Goal: Task Accomplishment & Management: Complete application form

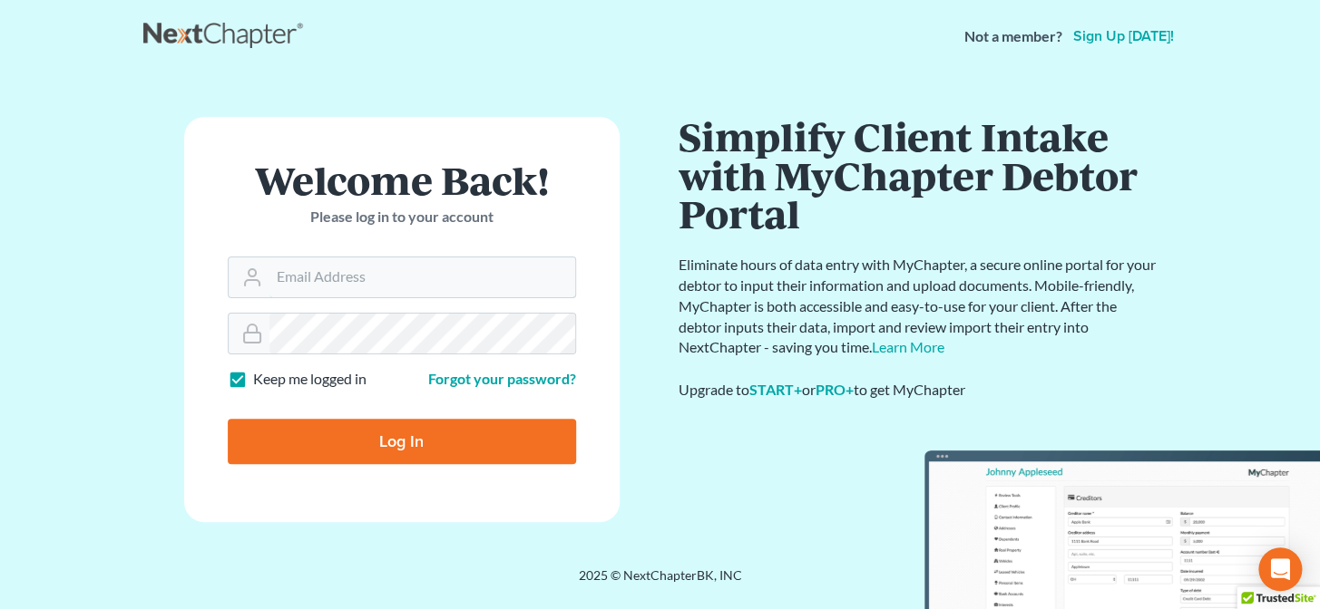
type input "[PERSON_NAME][EMAIL_ADDRESS][DOMAIN_NAME]"
click at [398, 453] on input "Log In" at bounding box center [402, 441] width 348 height 45
type input "Thinking..."
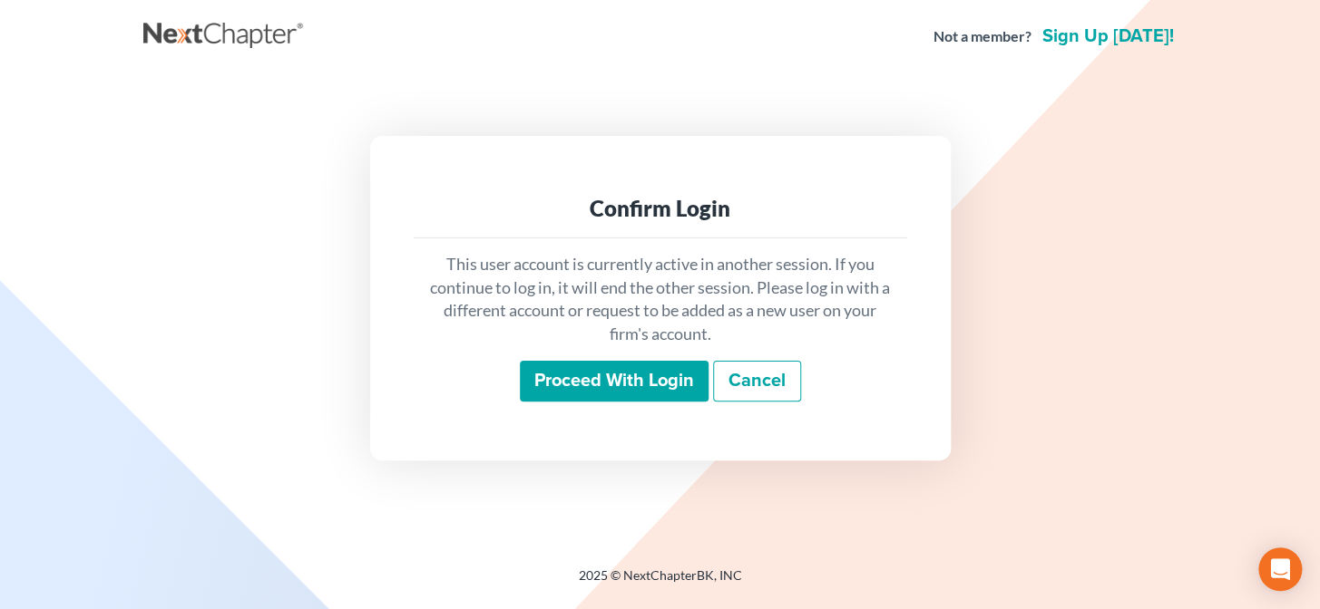
click at [599, 390] on input "Proceed with login" at bounding box center [614, 382] width 189 height 42
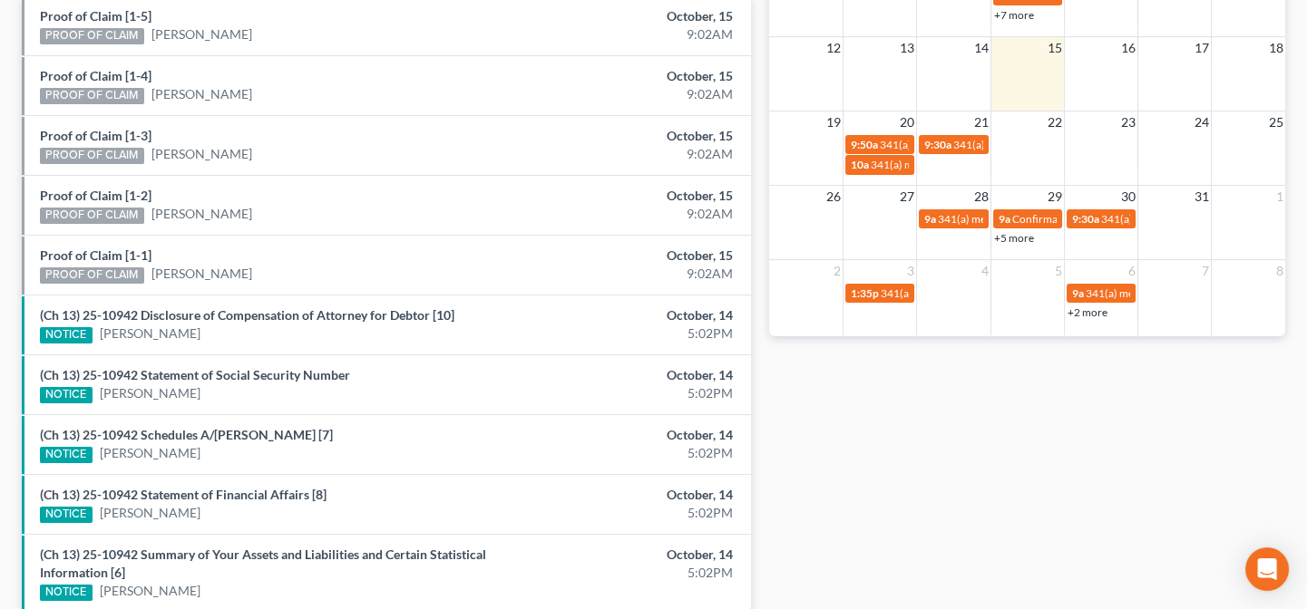
scroll to position [545, 0]
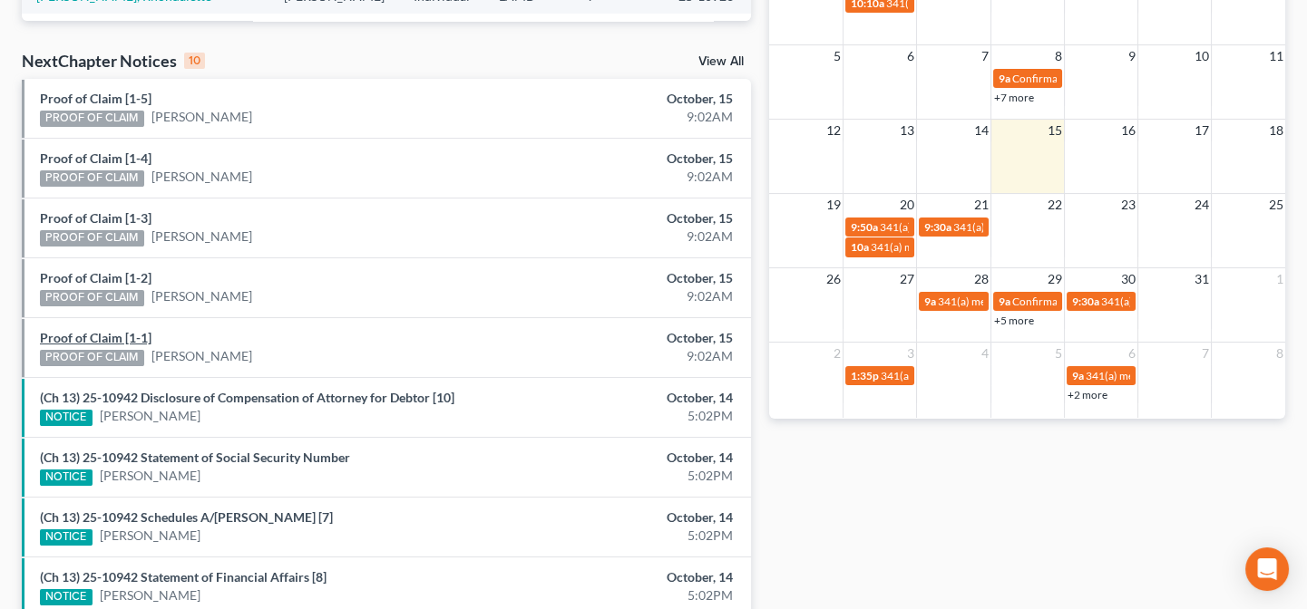
click at [127, 337] on link "Proof of Claim [1-1]" at bounding box center [96, 337] width 112 height 15
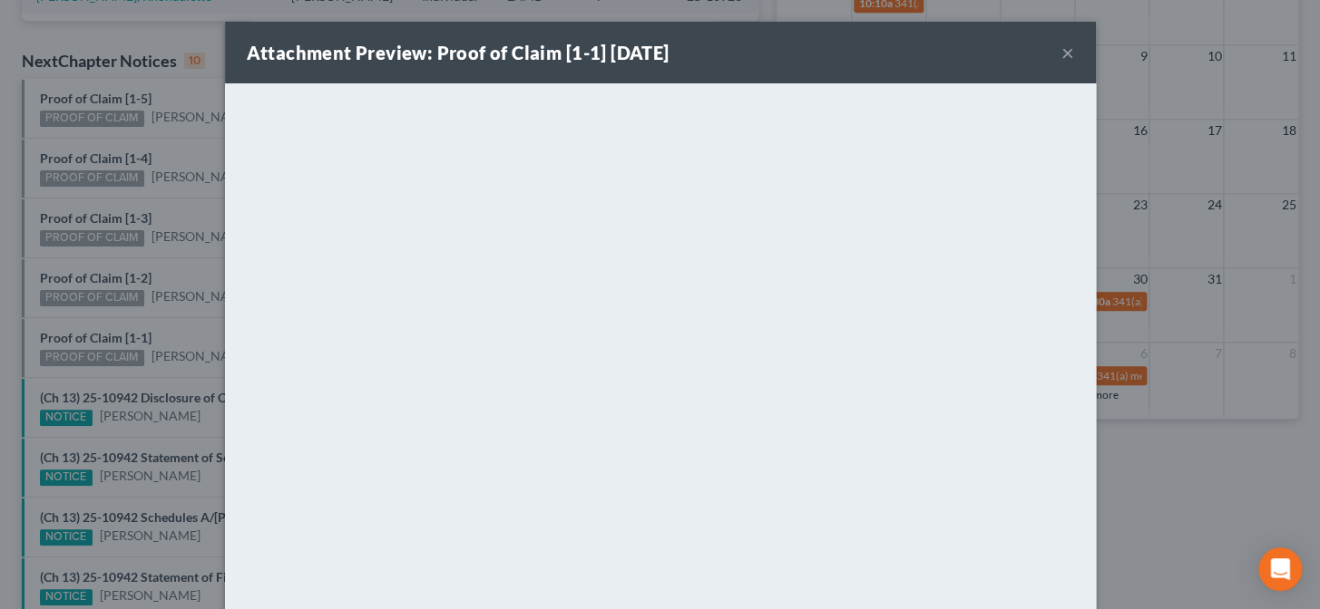
click at [181, 367] on div "Attachment Preview: Proof of Claim [1-1] 10/15/2025 × <object ng-attr-data='htt…" at bounding box center [660, 304] width 1320 height 609
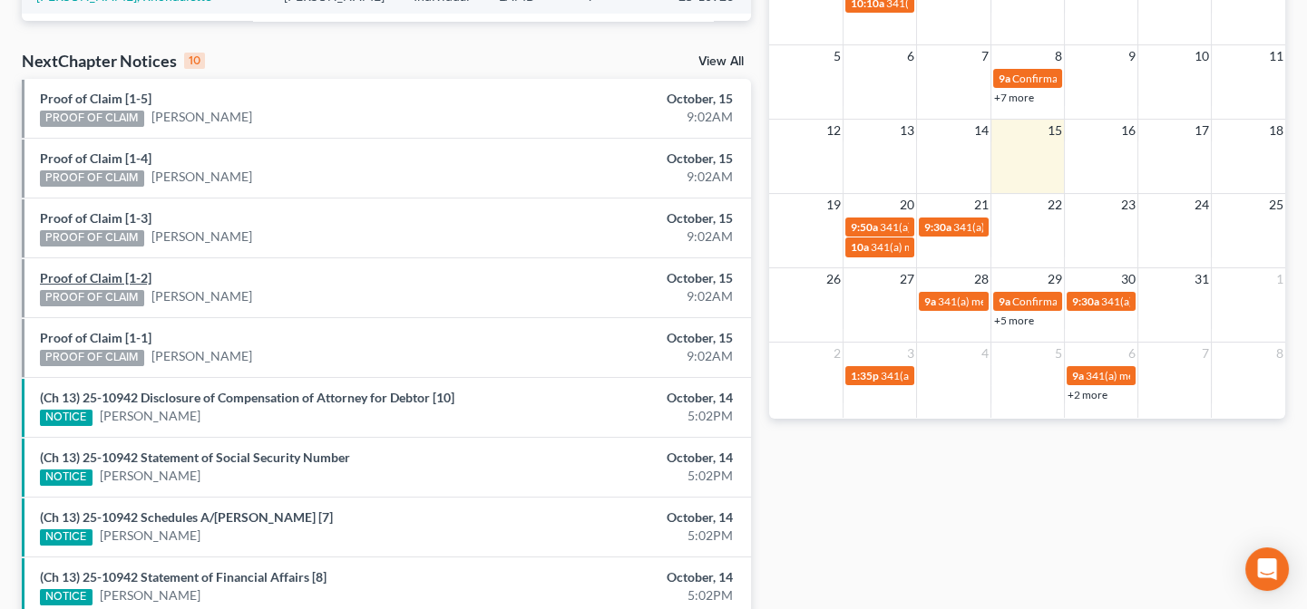
click at [132, 277] on link "Proof of Claim [1-2]" at bounding box center [96, 277] width 112 height 15
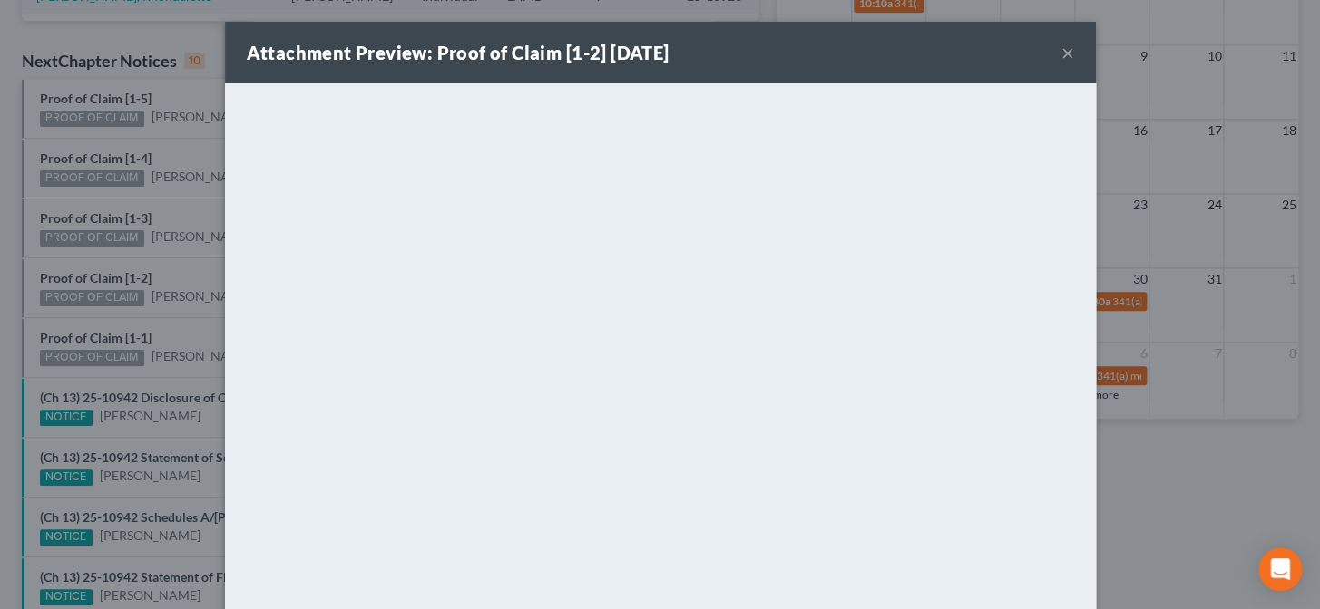
click at [180, 267] on div "Attachment Preview: Proof of Claim [1-2] 10/15/2025 × <object ng-attr-data='htt…" at bounding box center [660, 304] width 1320 height 609
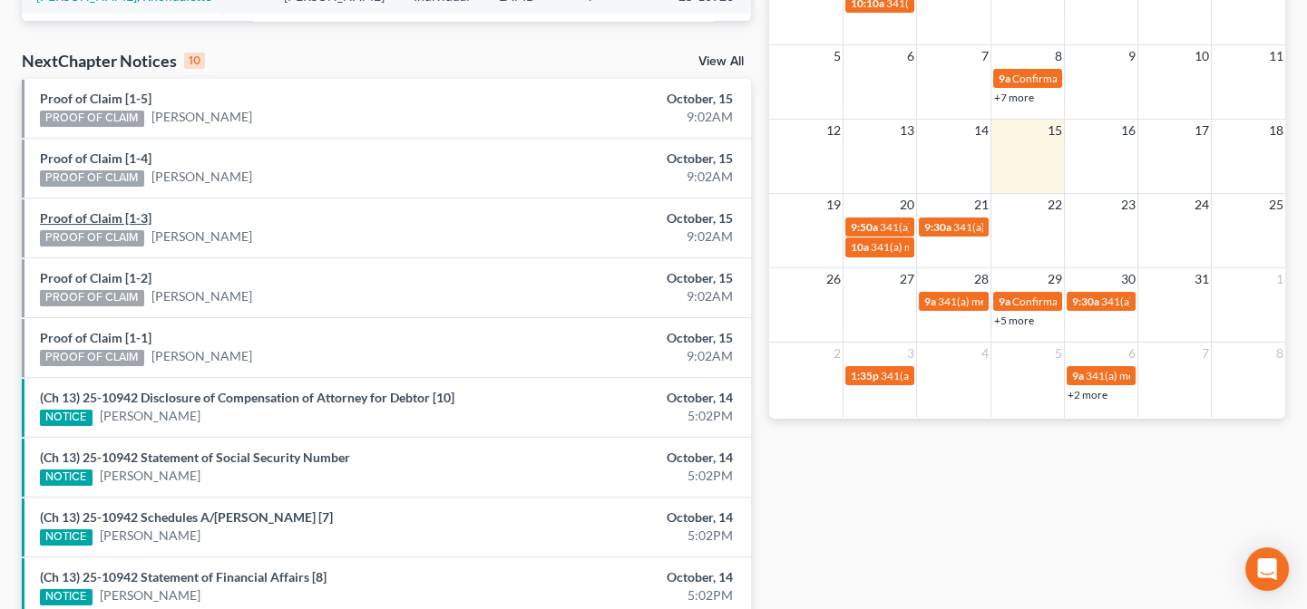
click at [145, 218] on link "Proof of Claim [1-3]" at bounding box center [96, 217] width 112 height 15
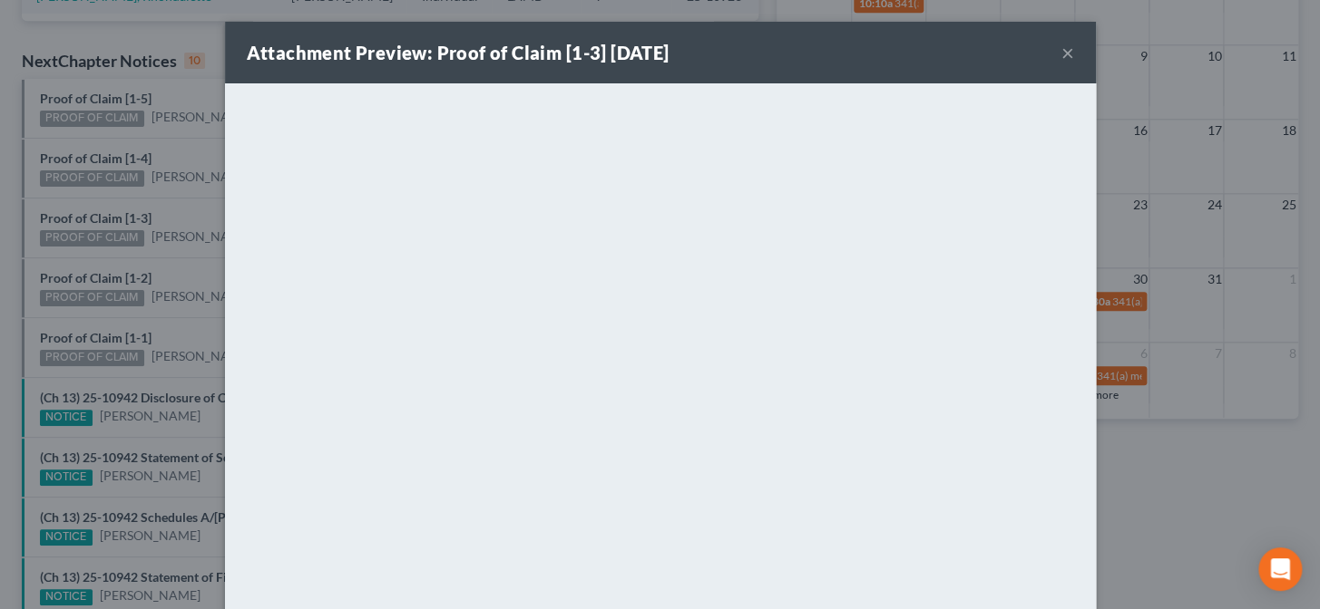
click at [160, 209] on div "Attachment Preview: Proof of Claim [1-3] 10/15/2025 × <object ng-attr-data='htt…" at bounding box center [660, 304] width 1320 height 609
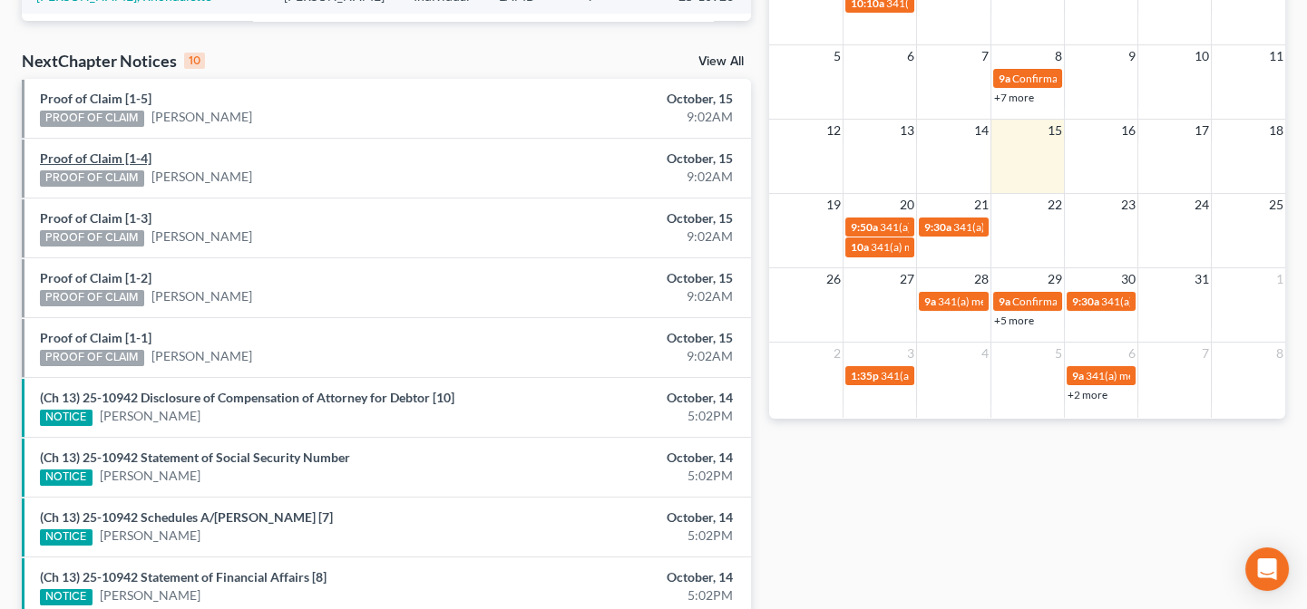
click at [133, 161] on link "Proof of Claim [1-4]" at bounding box center [96, 158] width 112 height 15
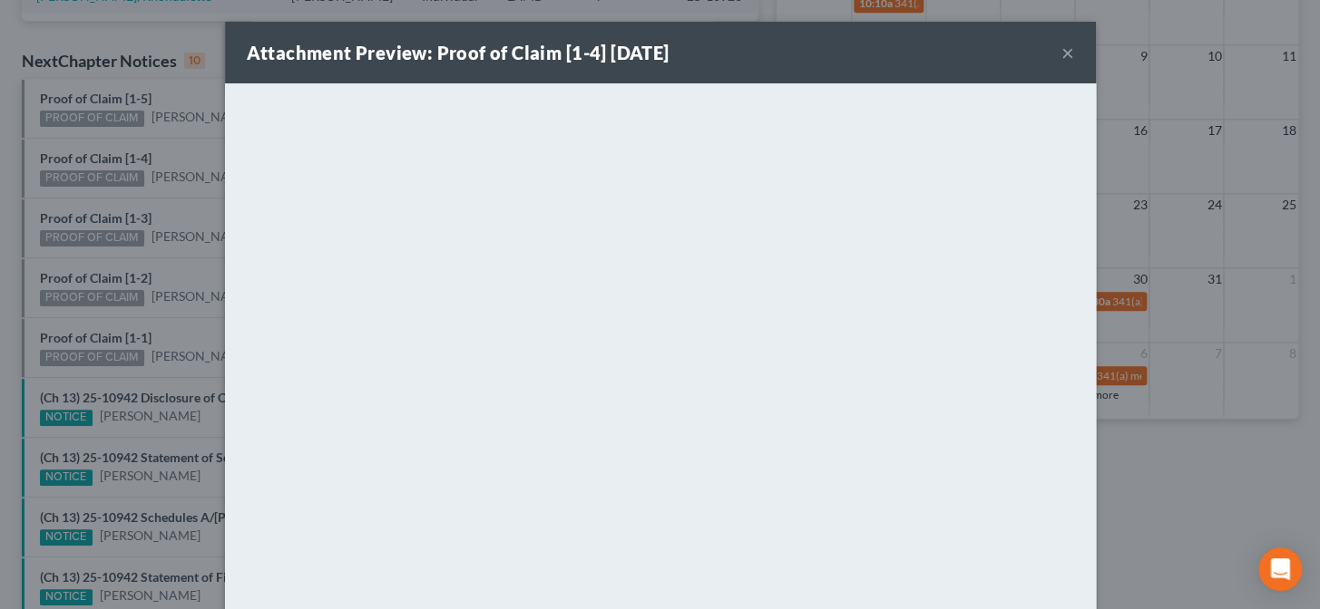
click at [190, 149] on div "Attachment Preview: Proof of Claim [1-4] 10/15/2025 × <object ng-attr-data='htt…" at bounding box center [660, 304] width 1320 height 609
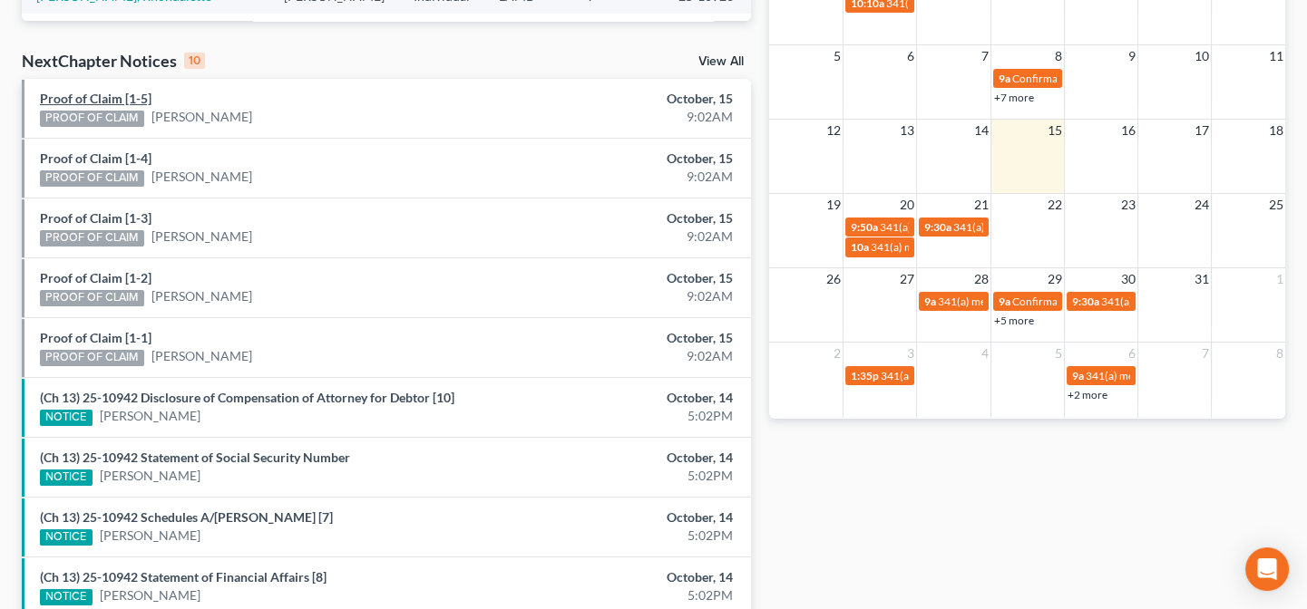
click at [137, 98] on link "Proof of Claim [1-5]" at bounding box center [96, 98] width 112 height 15
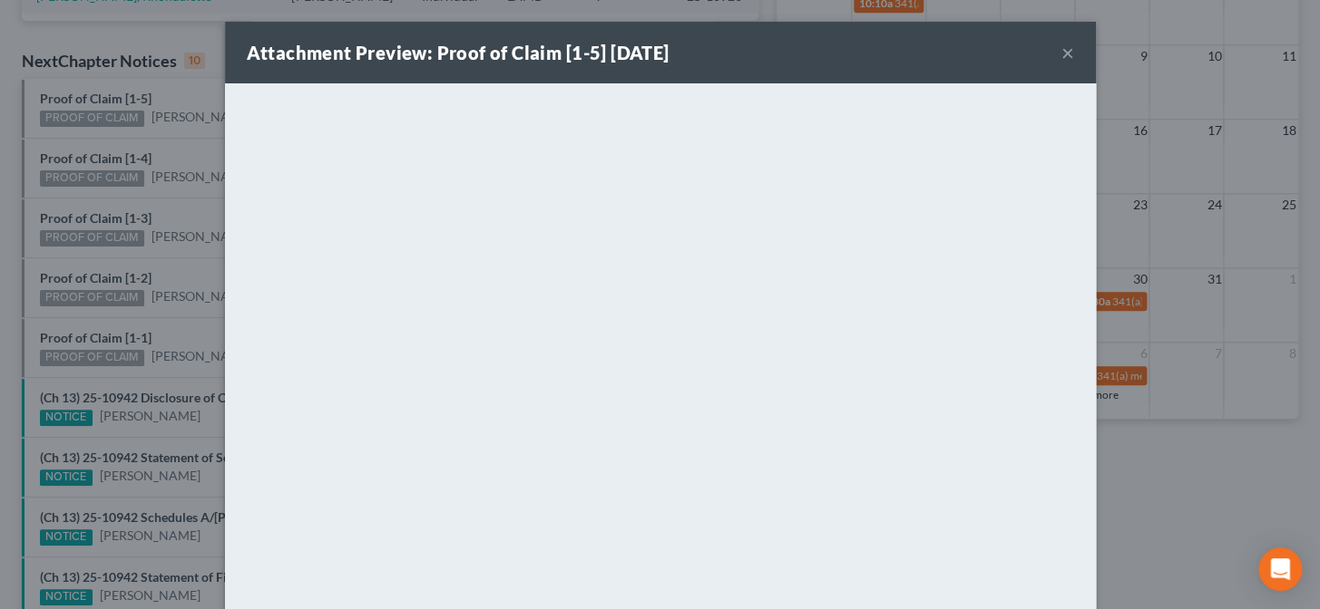
click at [179, 272] on div "Attachment Preview: Proof of Claim [1-5] 10/15/2025 × <object ng-attr-data='htt…" at bounding box center [660, 304] width 1320 height 609
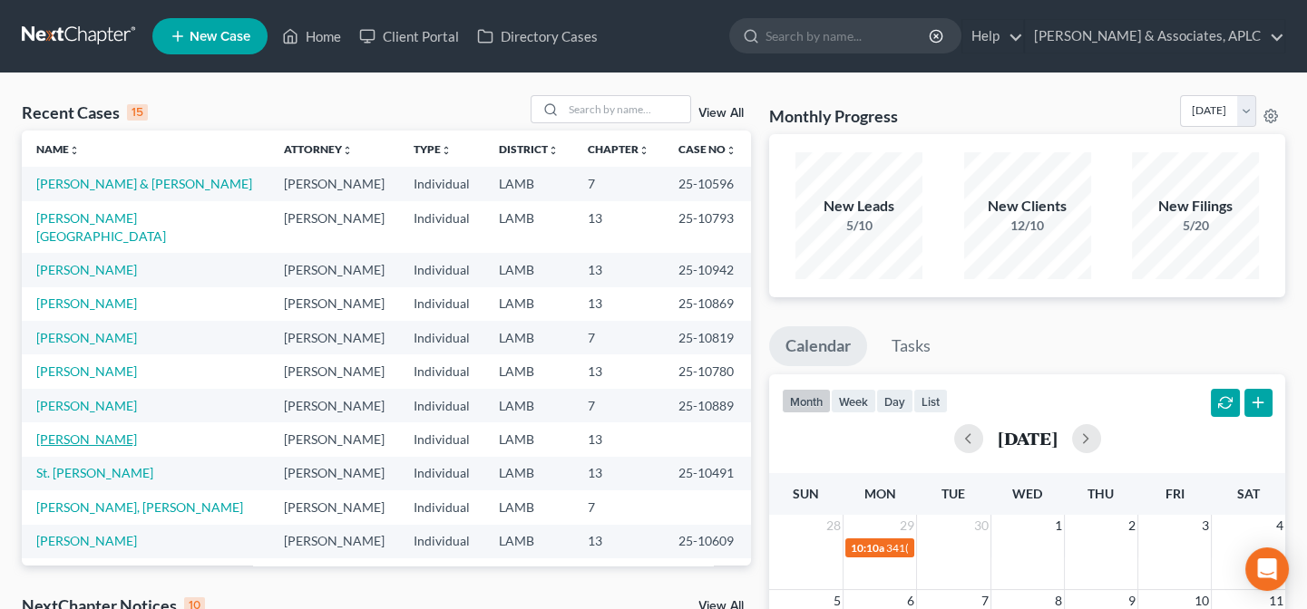
click at [102, 432] on link "[PERSON_NAME]" at bounding box center [86, 439] width 101 height 15
select select "0"
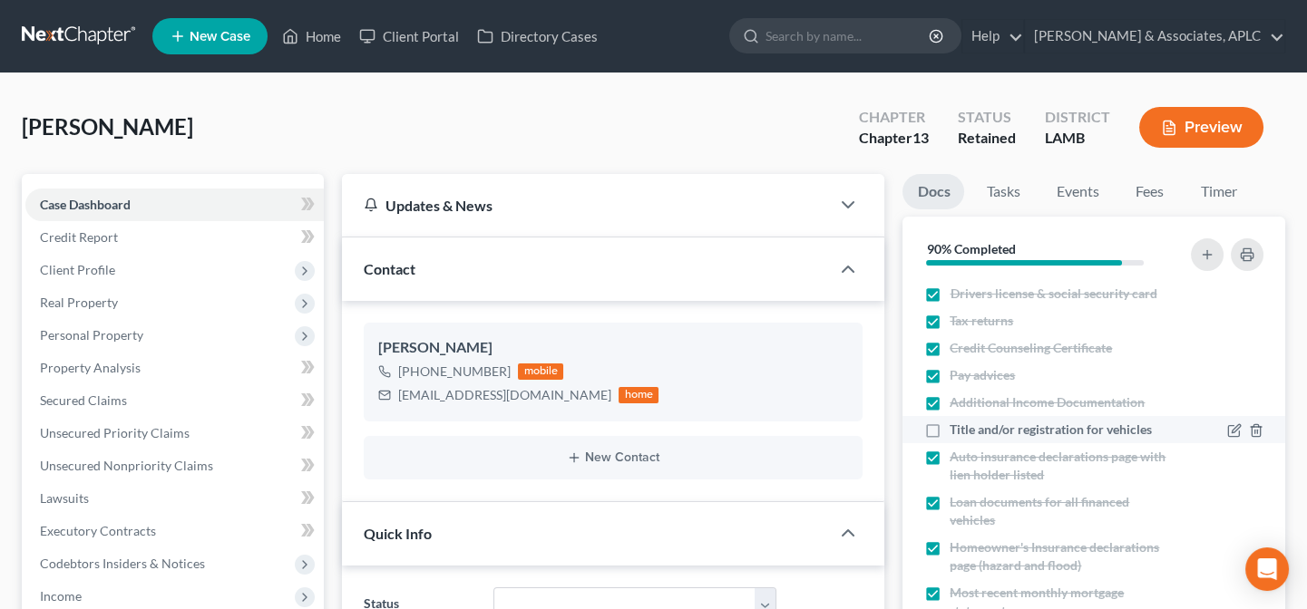
drag, startPoint x: 934, startPoint y: 430, endPoint x: 890, endPoint y: 462, distance: 54.6
click at [950, 430] on label "Title and/or registration for vehicles" at bounding box center [1051, 430] width 202 height 18
click at [957, 430] on input "Title and/or registration for vehicles" at bounding box center [963, 427] width 12 height 12
checkbox input "true"
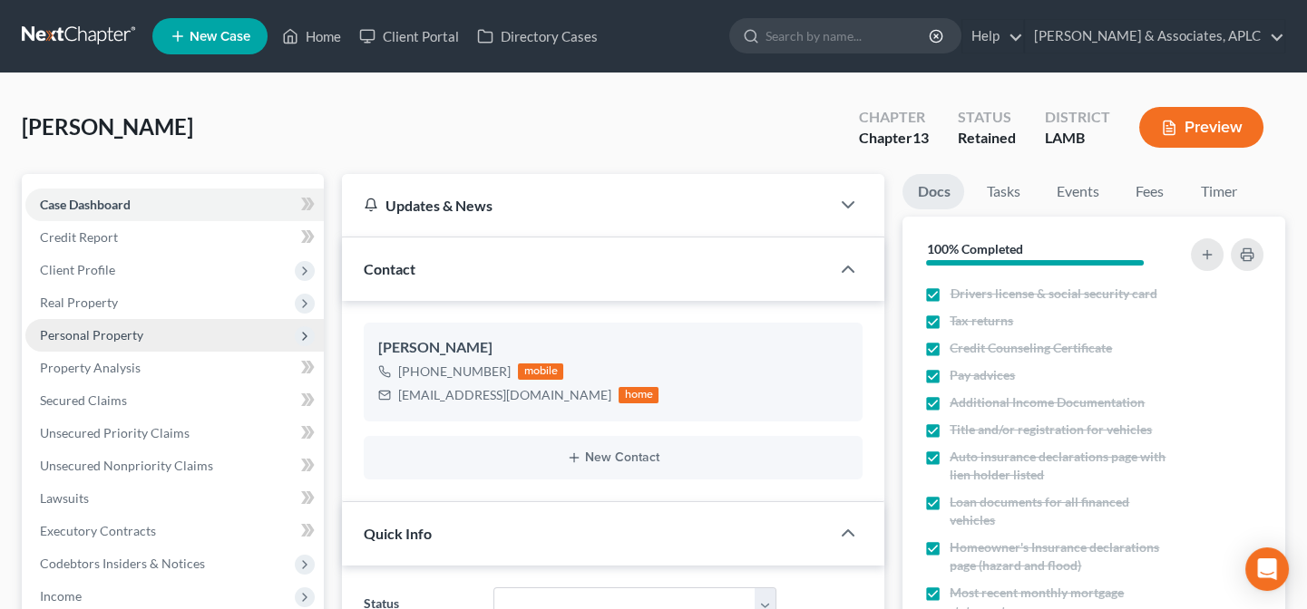
click at [70, 331] on span "Personal Property" at bounding box center [91, 334] width 103 height 15
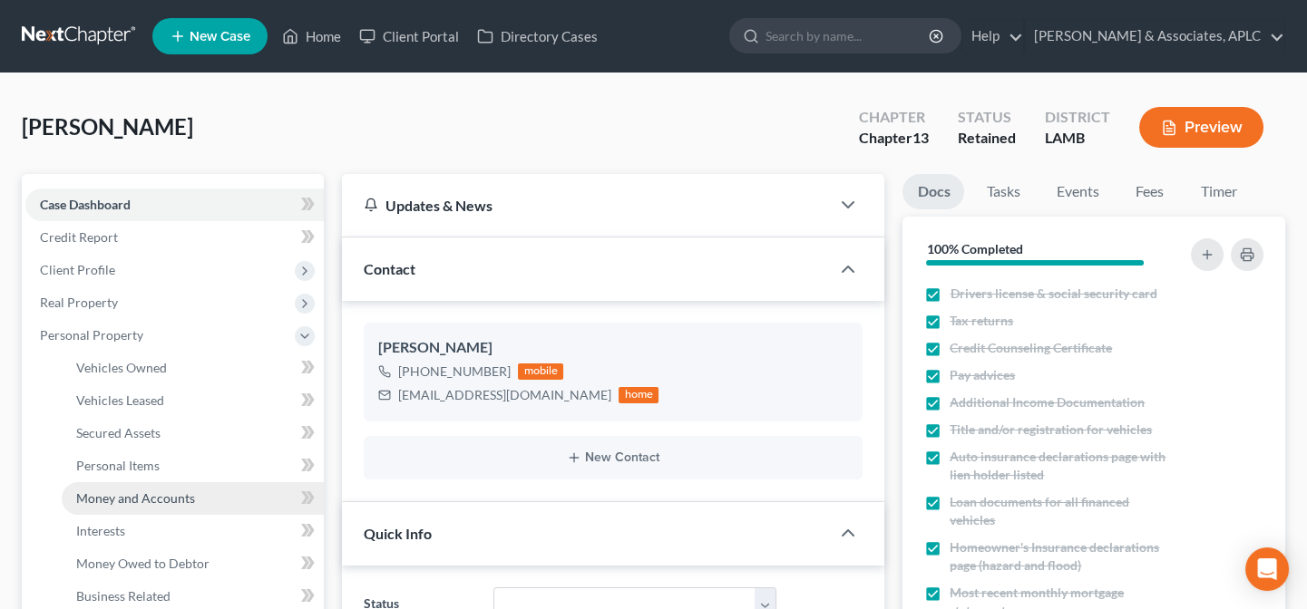
click at [106, 492] on span "Money and Accounts" at bounding box center [135, 498] width 119 height 15
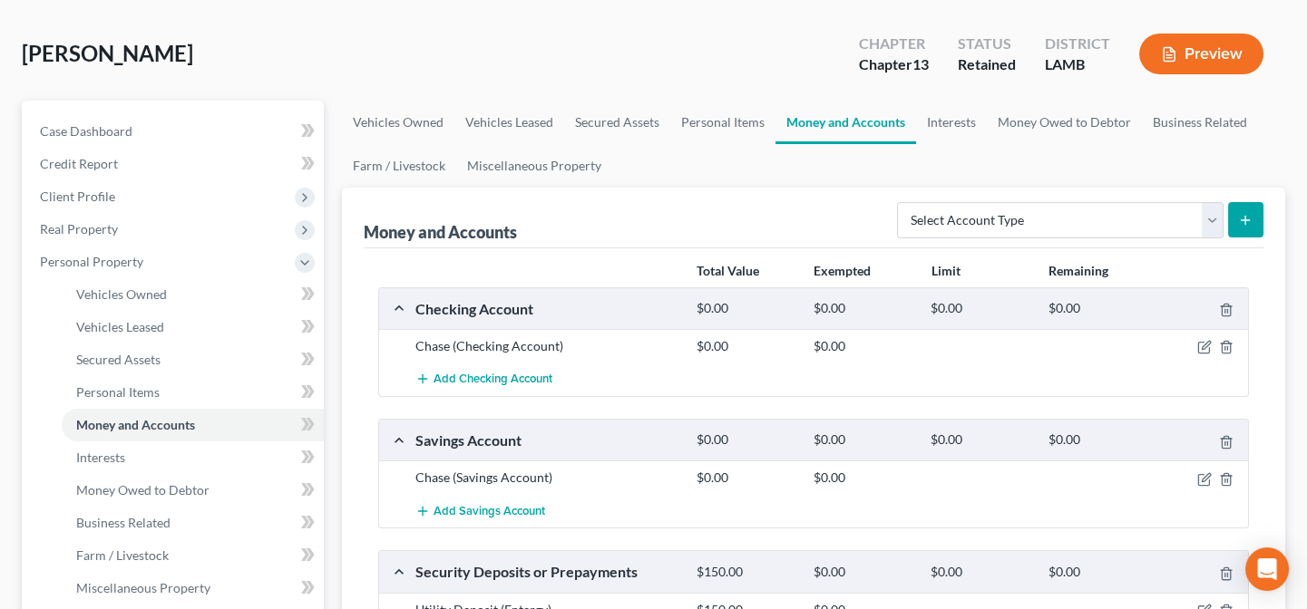
scroll to position [164, 0]
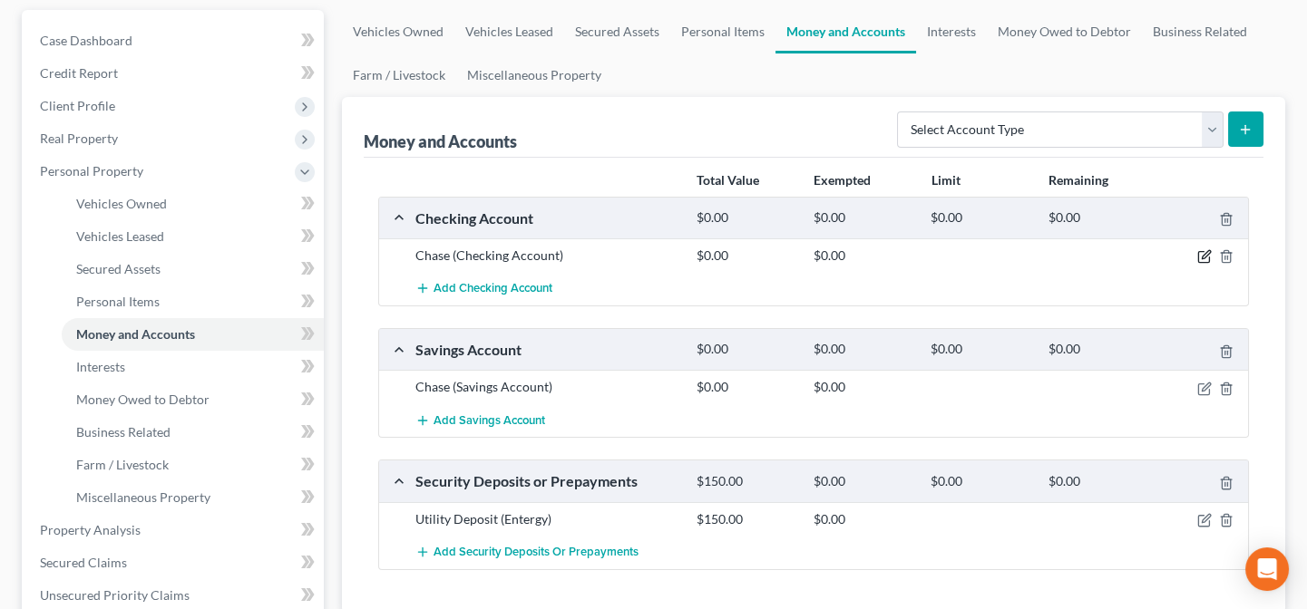
click at [1207, 256] on icon "button" at bounding box center [1204, 256] width 15 height 15
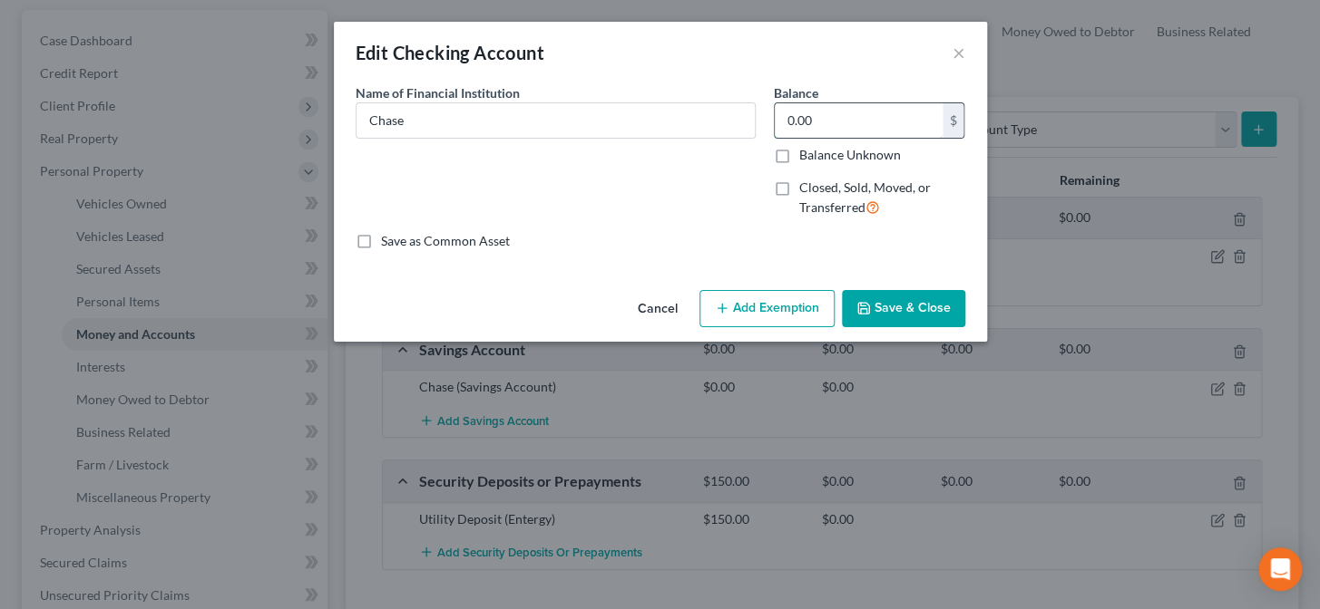
click at [850, 112] on input "0.00" at bounding box center [858, 120] width 168 height 34
type input "2"
type input "149.77"
click at [867, 316] on icon "button" at bounding box center [863, 308] width 15 height 15
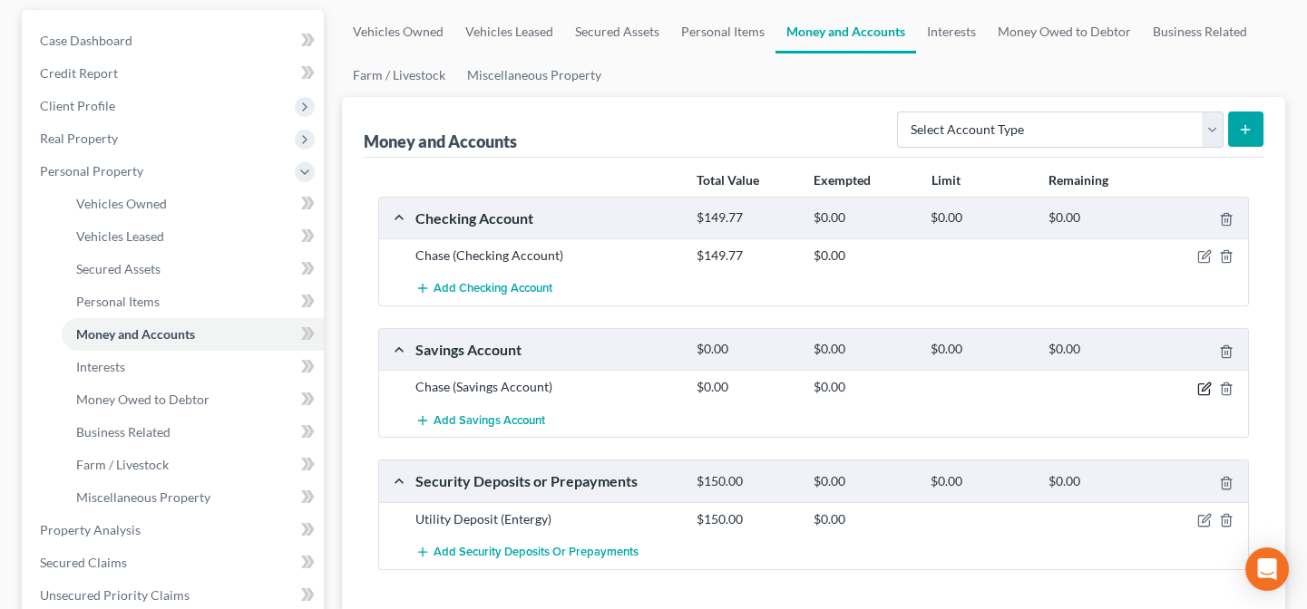
click at [1203, 389] on icon "button" at bounding box center [1204, 389] width 15 height 15
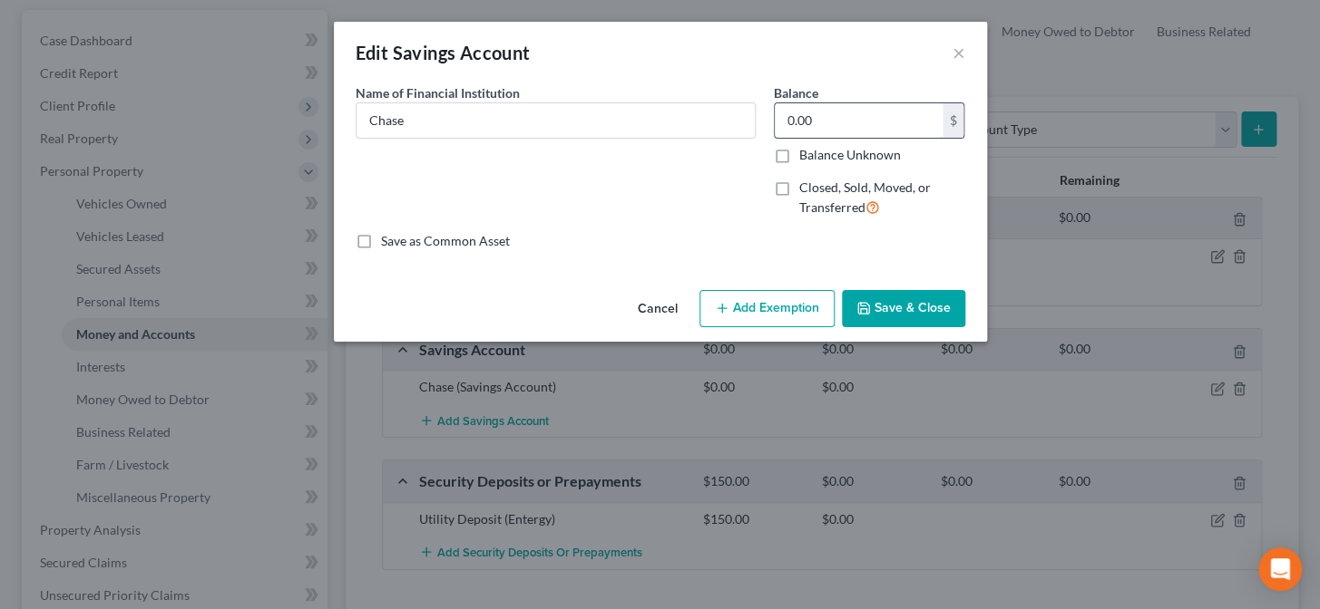
click at [906, 125] on input "0.00" at bounding box center [858, 120] width 168 height 34
type input "67.55"
click at [927, 311] on button "Save & Close" at bounding box center [903, 309] width 123 height 38
